Goal: Find specific page/section: Find specific page/section

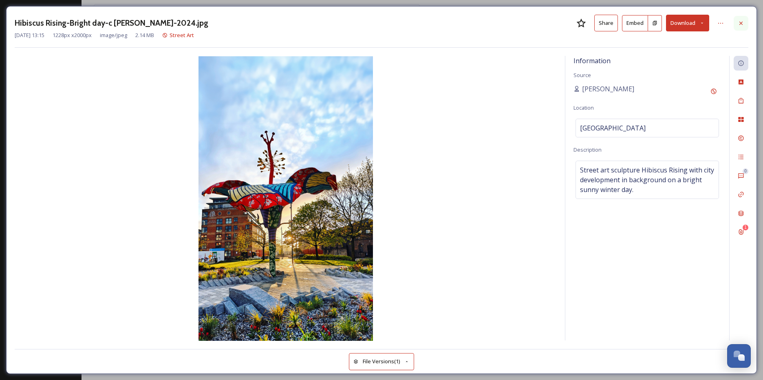
click at [740, 24] on icon at bounding box center [740, 23] width 7 height 7
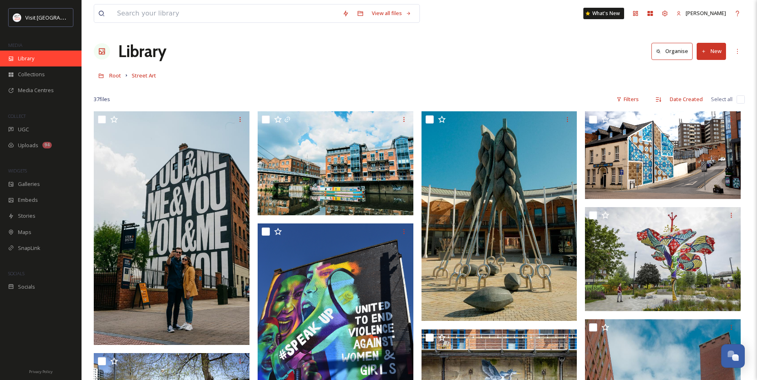
click at [29, 55] on span "Library" at bounding box center [26, 59] width 16 height 8
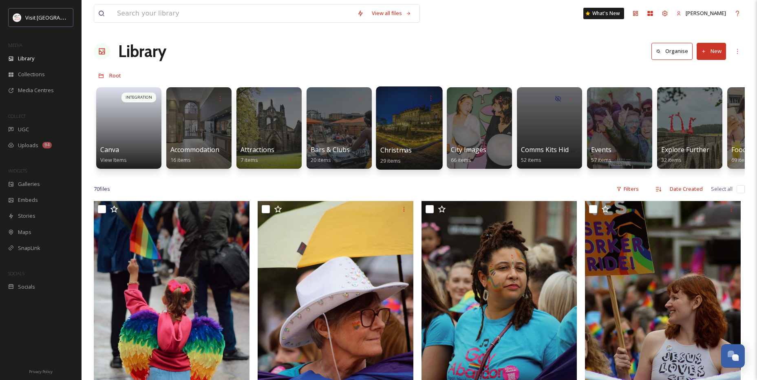
click at [414, 134] on div at bounding box center [409, 127] width 66 height 83
